Goal: Find specific page/section: Find specific page/section

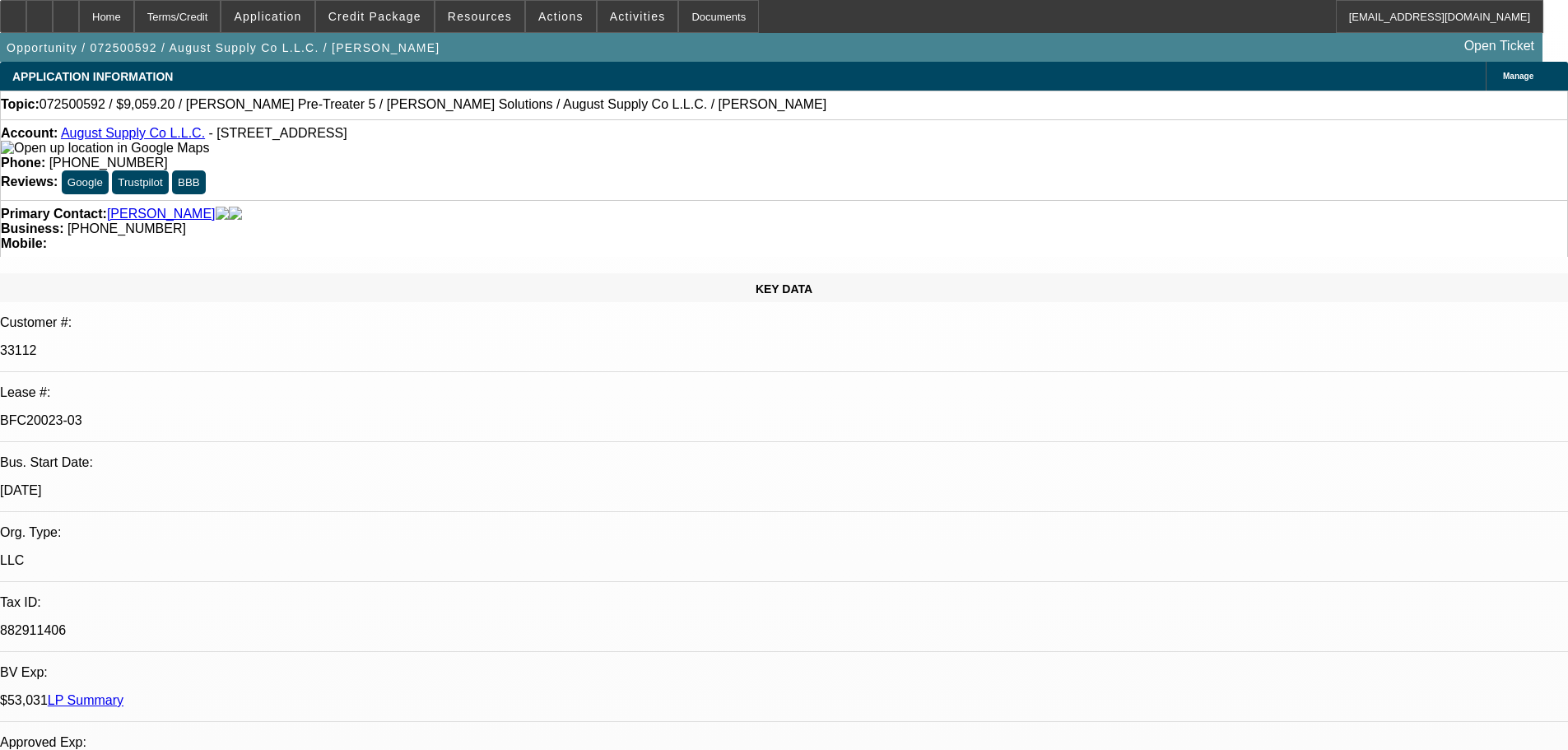
select select "0"
select select "2"
select select "0.1"
select select "4"
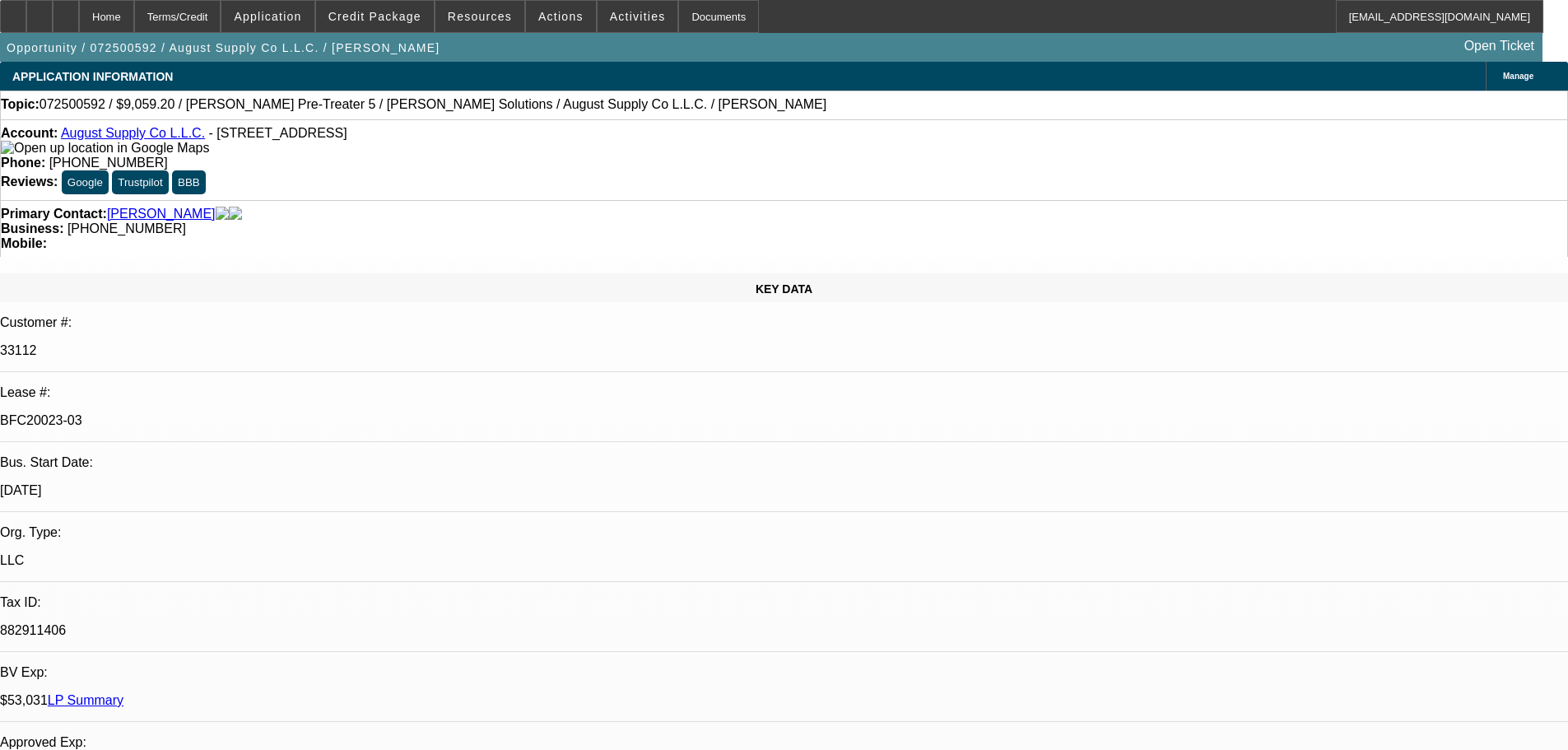
select select "0.2"
select select "2"
select select "0.1"
select select "4"
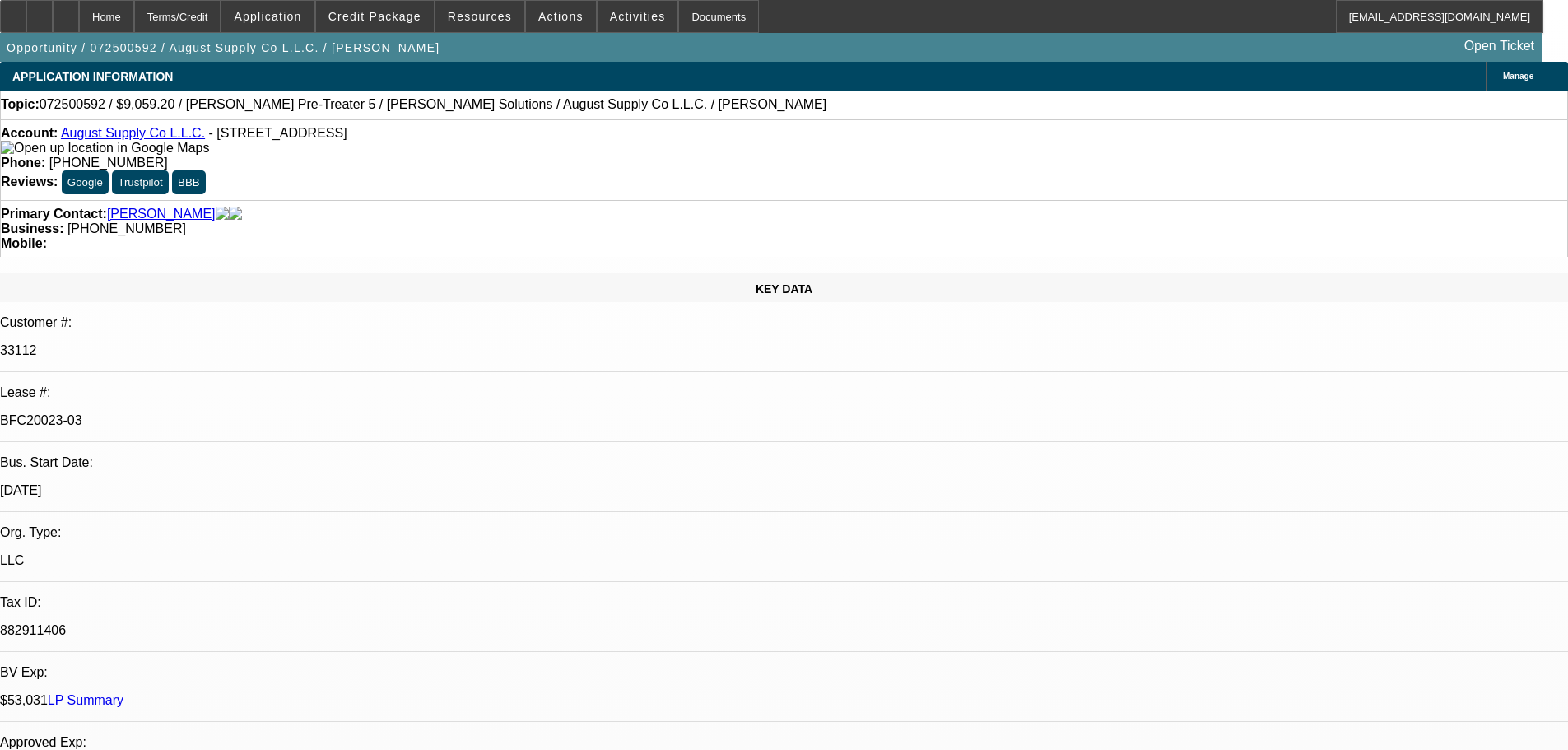
select select "0.2"
select select "2"
select select "0.1"
select select "4"
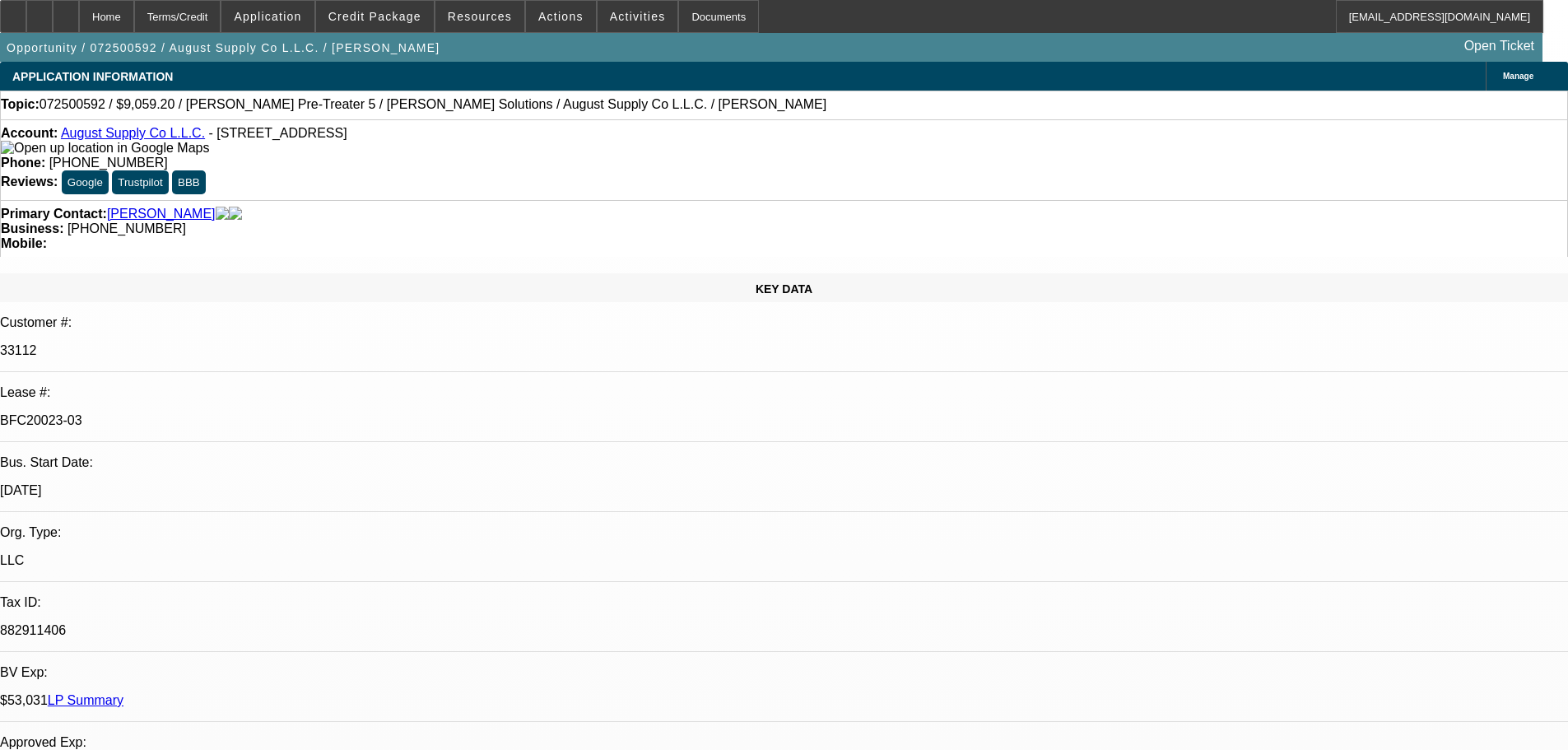
select select "0"
select select "0.1"
select select "4"
click at [678, 32] on div "Documents" at bounding box center [718, 16] width 81 height 33
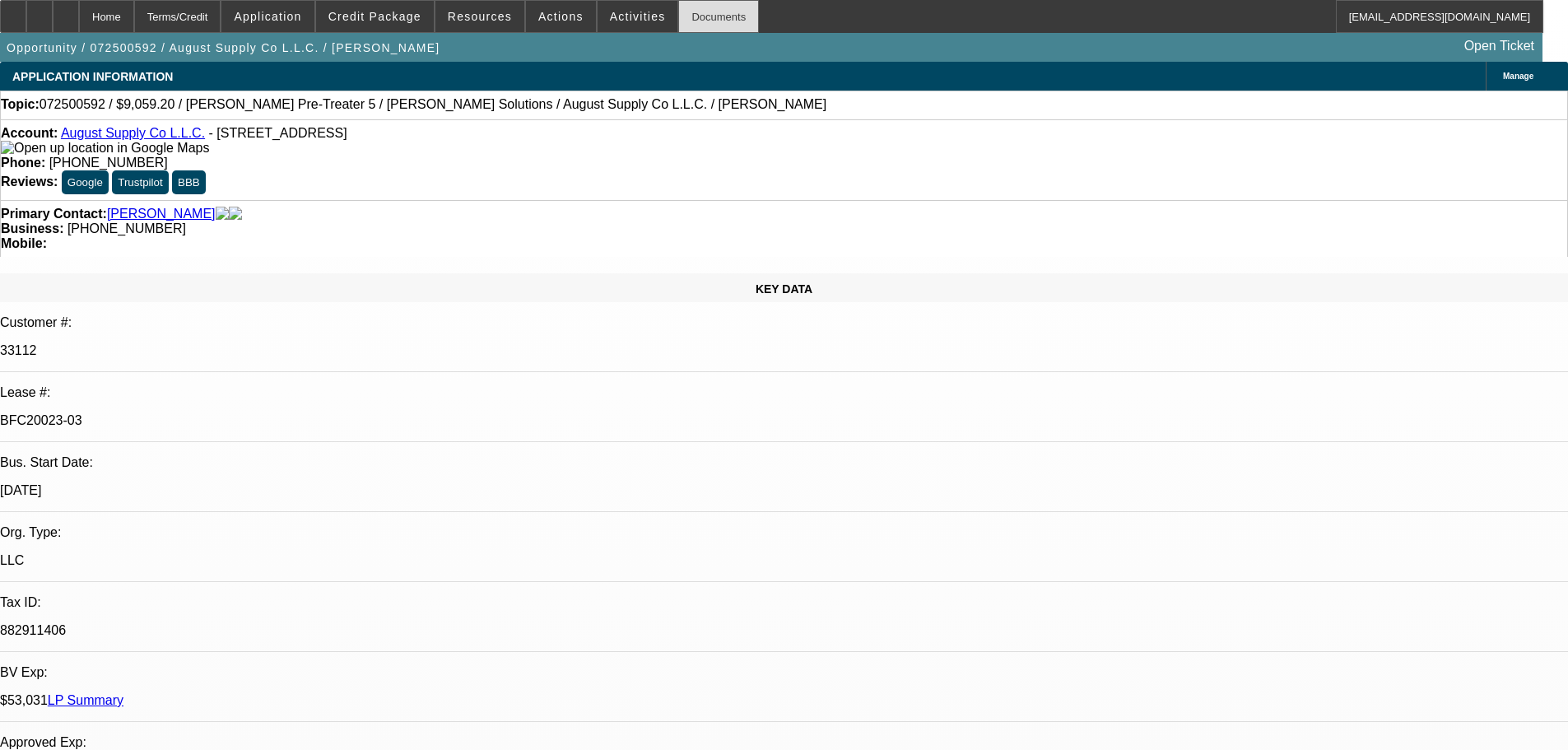
click at [685, 3] on div "Documents" at bounding box center [718, 16] width 81 height 33
